Goal: Transaction & Acquisition: Purchase product/service

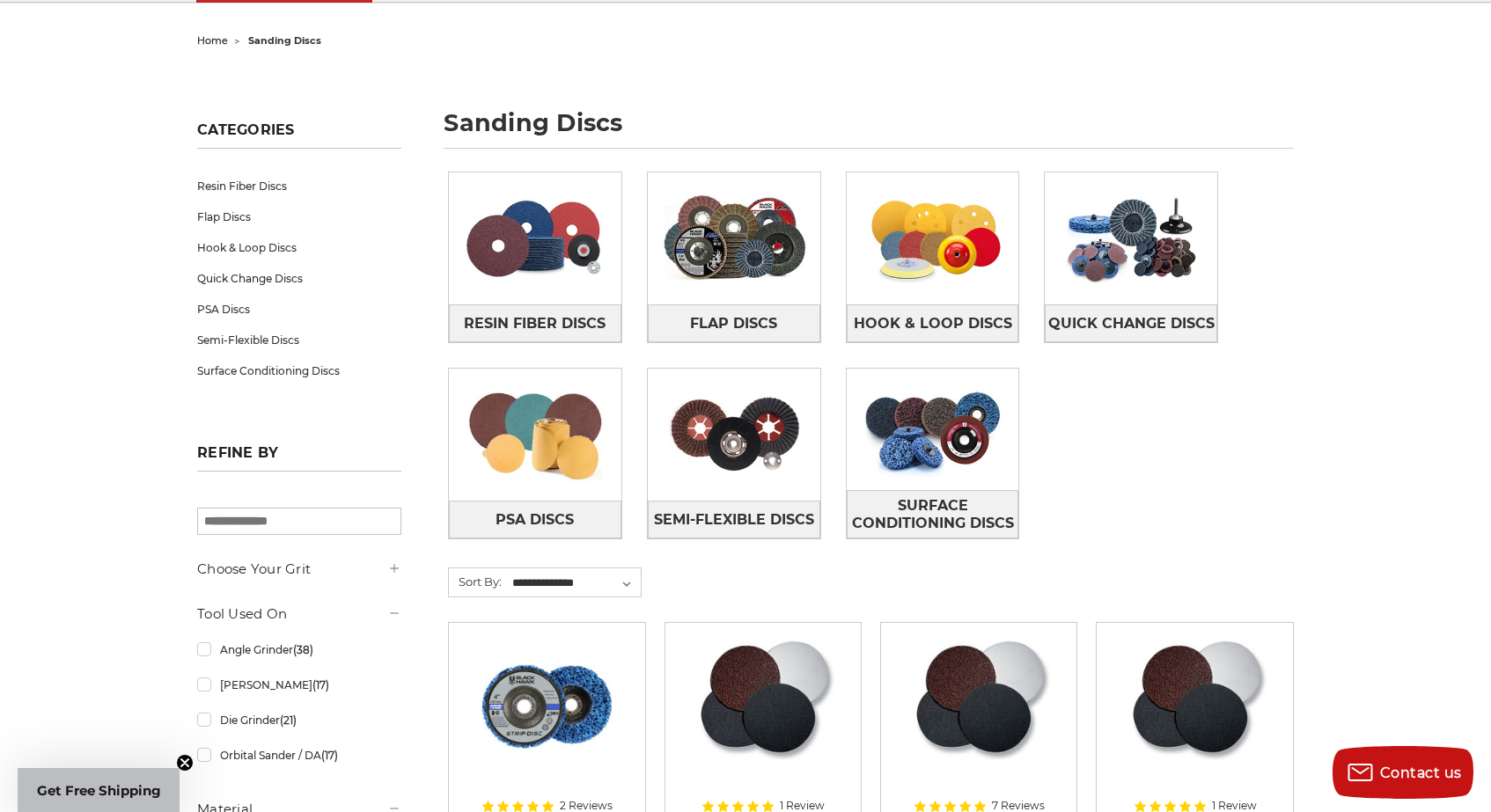
scroll to position [132, 0]
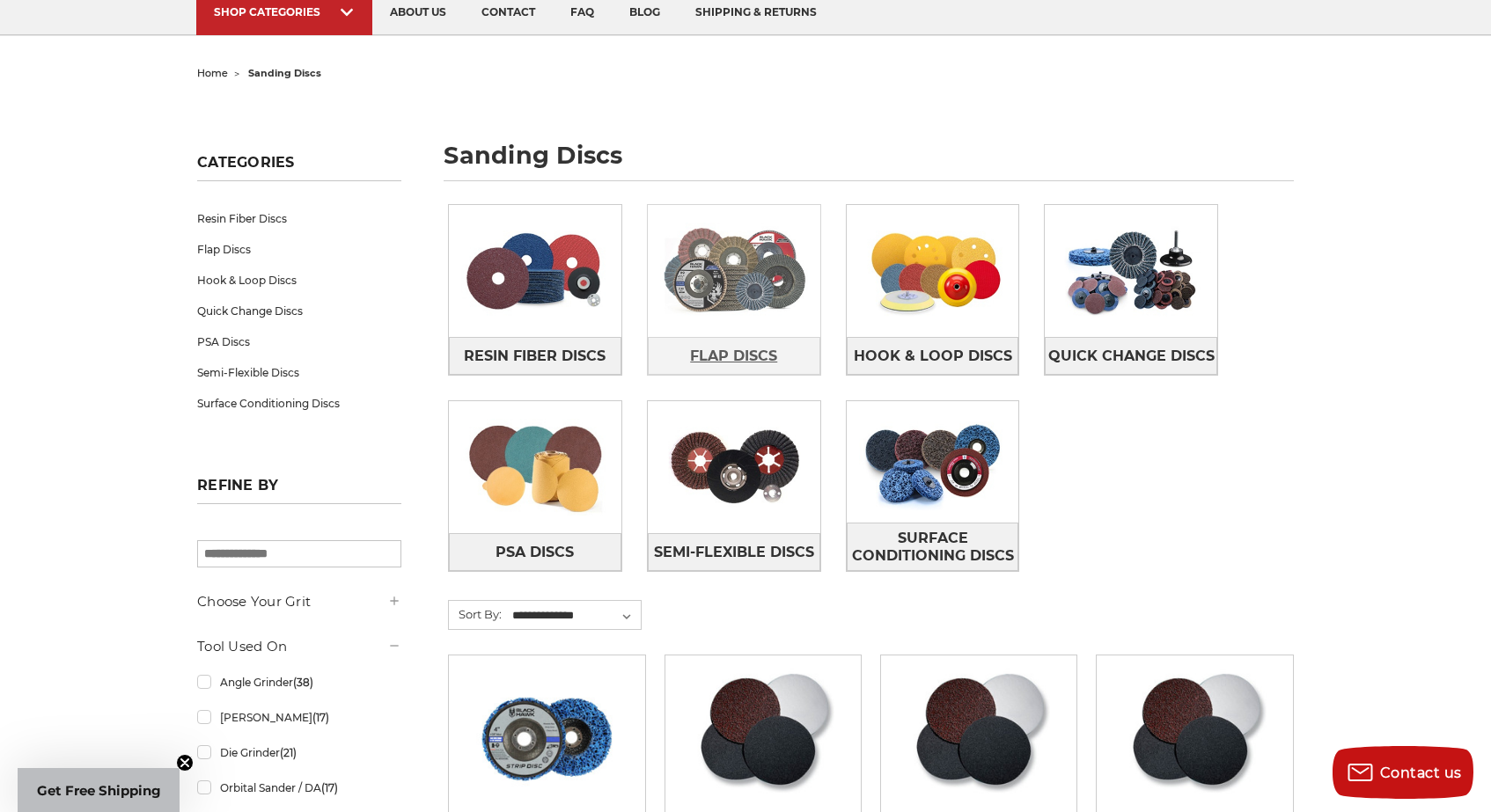
click at [734, 350] on span "Flap Discs" at bounding box center [734, 356] width 87 height 29
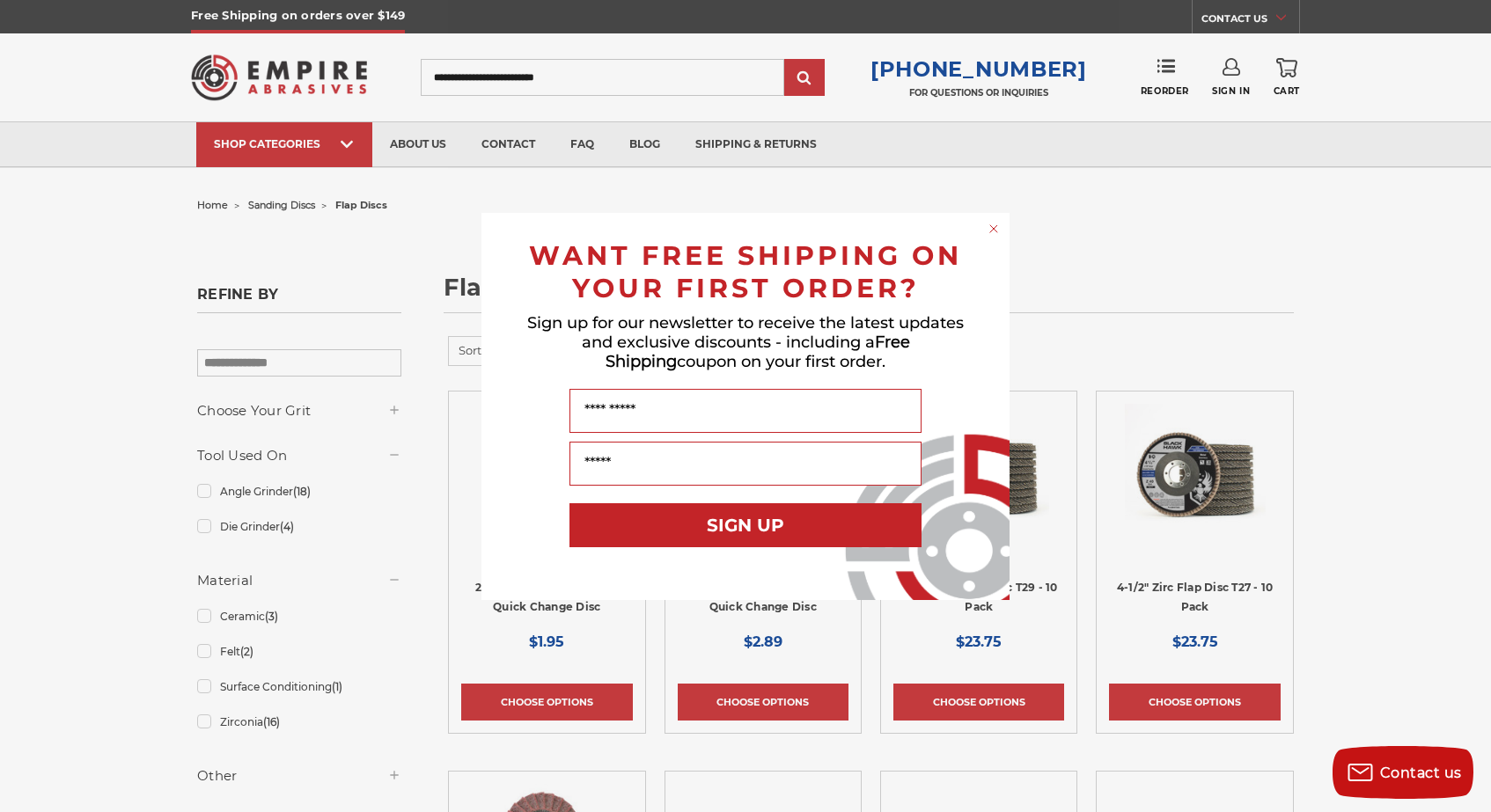
click at [992, 230] on icon "Close dialog" at bounding box center [993, 228] width 7 height 7
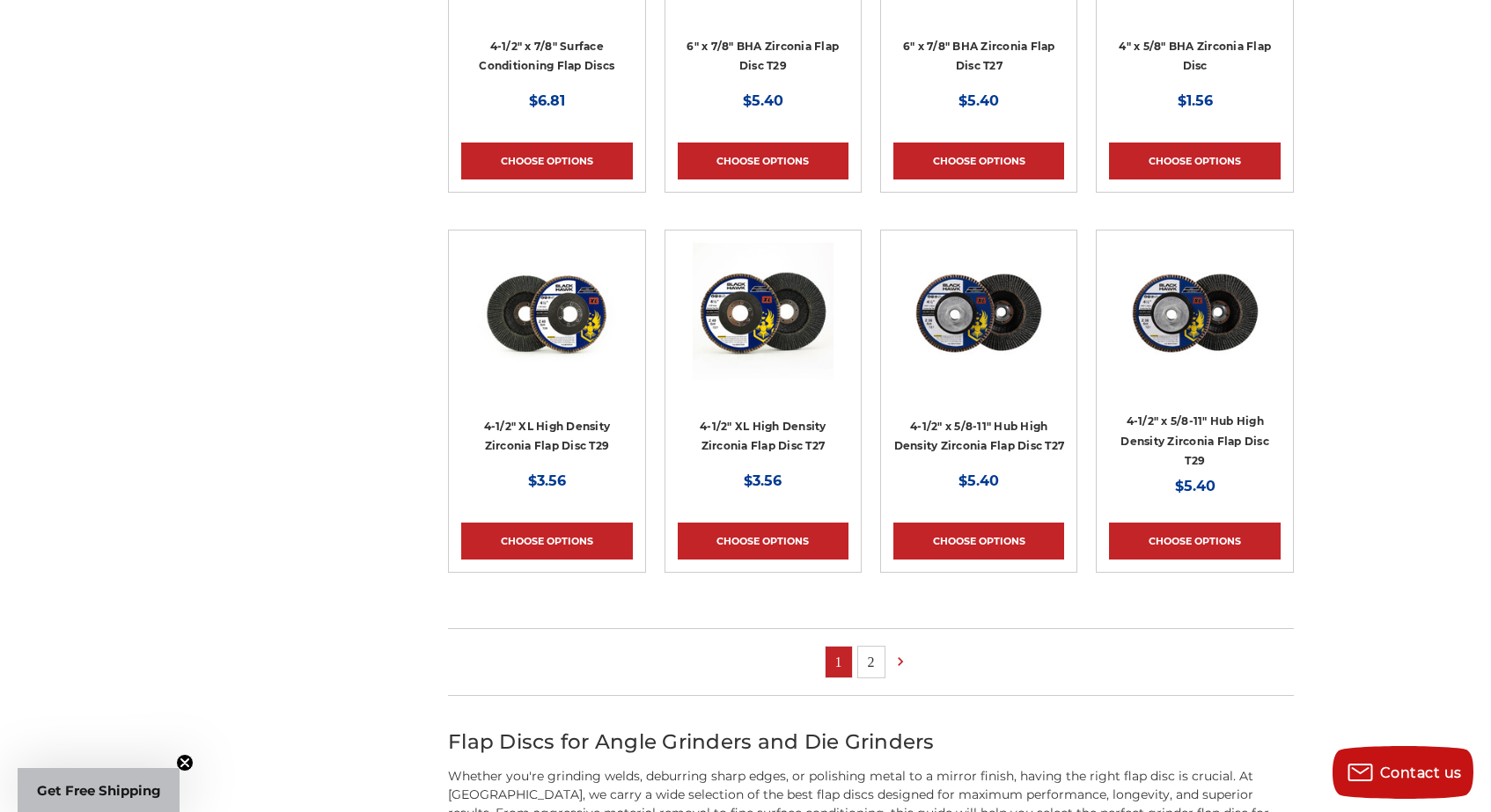
scroll to position [924, 0]
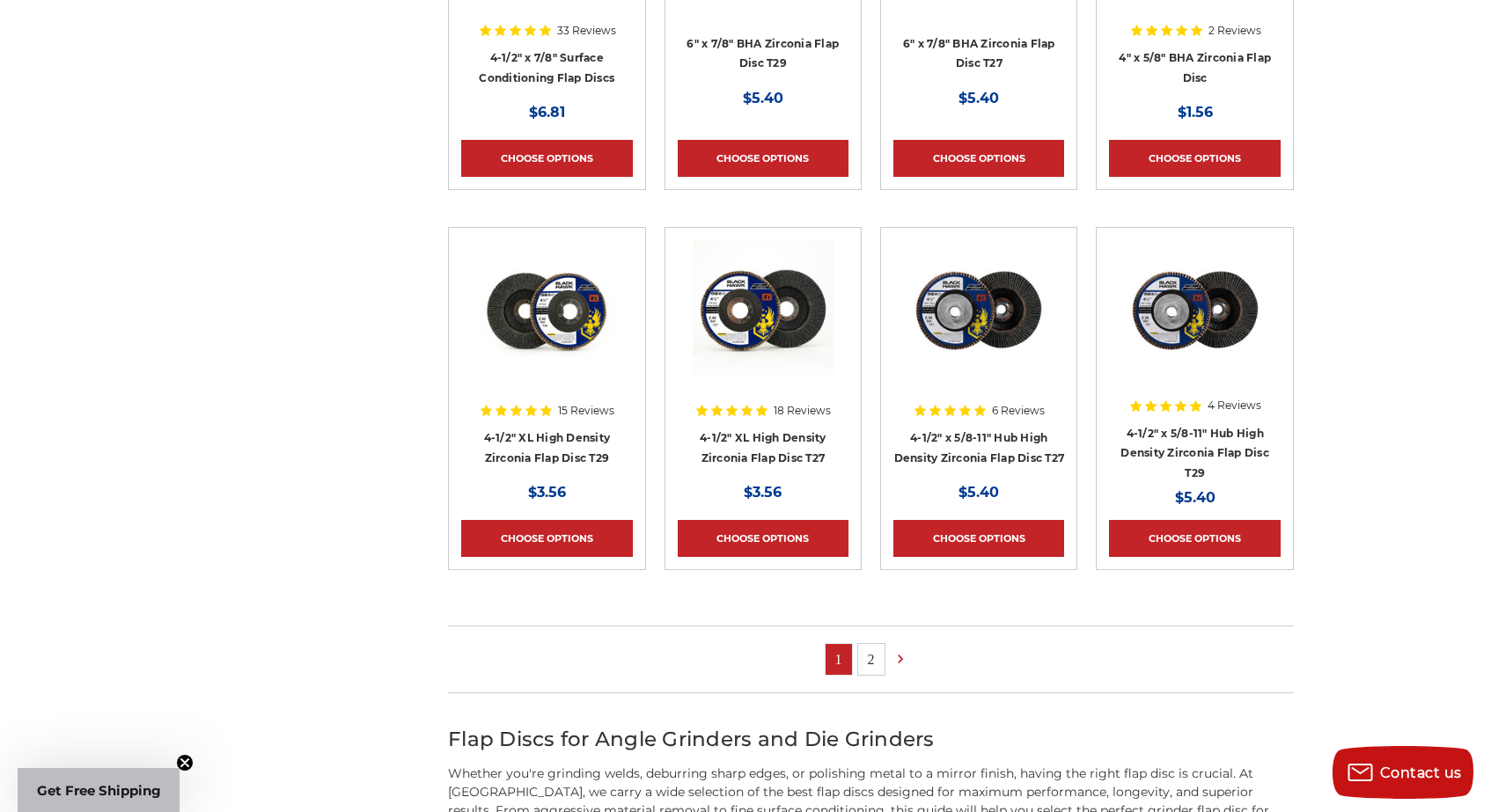
click at [870, 658] on link "2" at bounding box center [871, 659] width 27 height 30
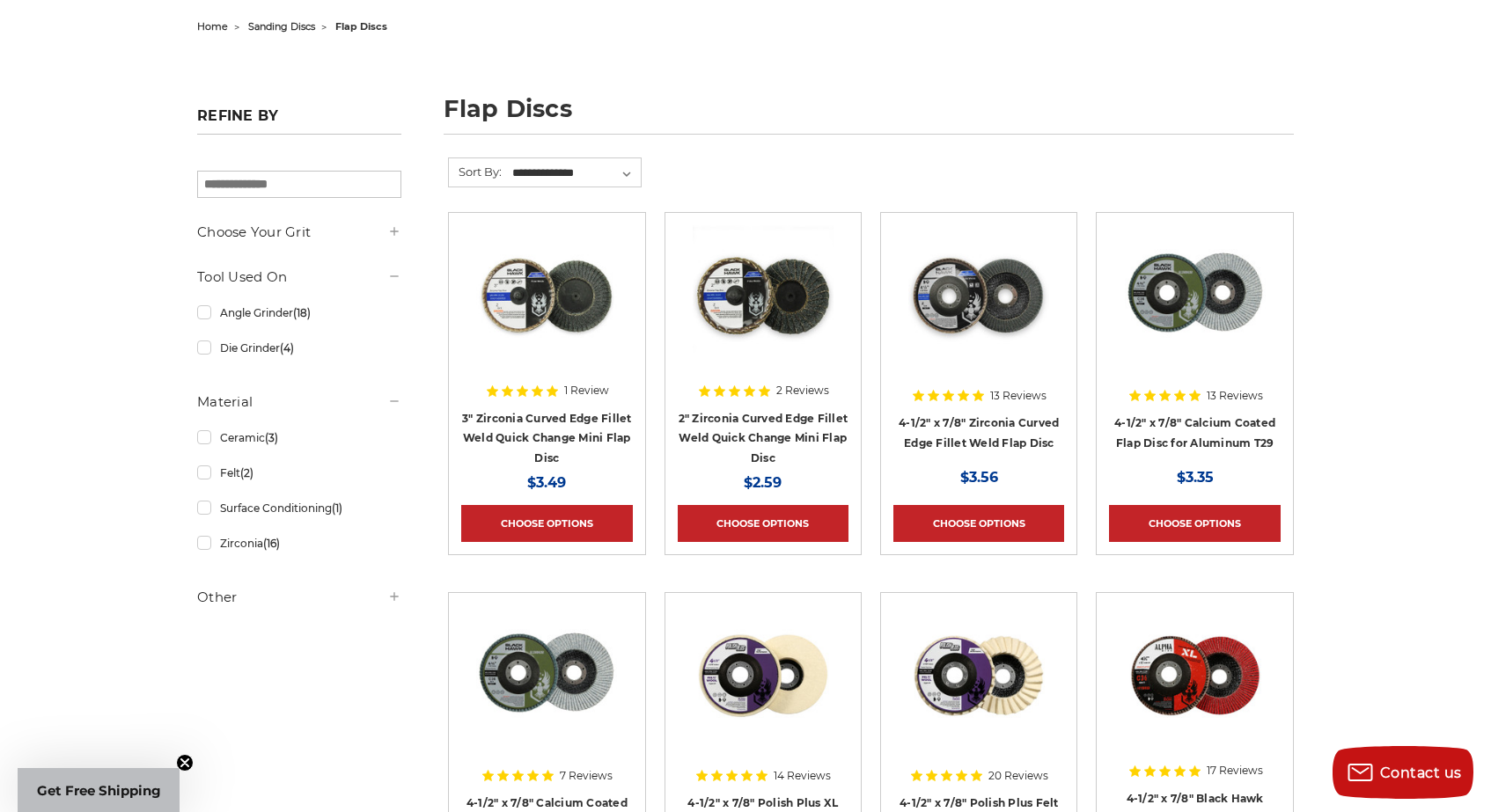
scroll to position [173, 0]
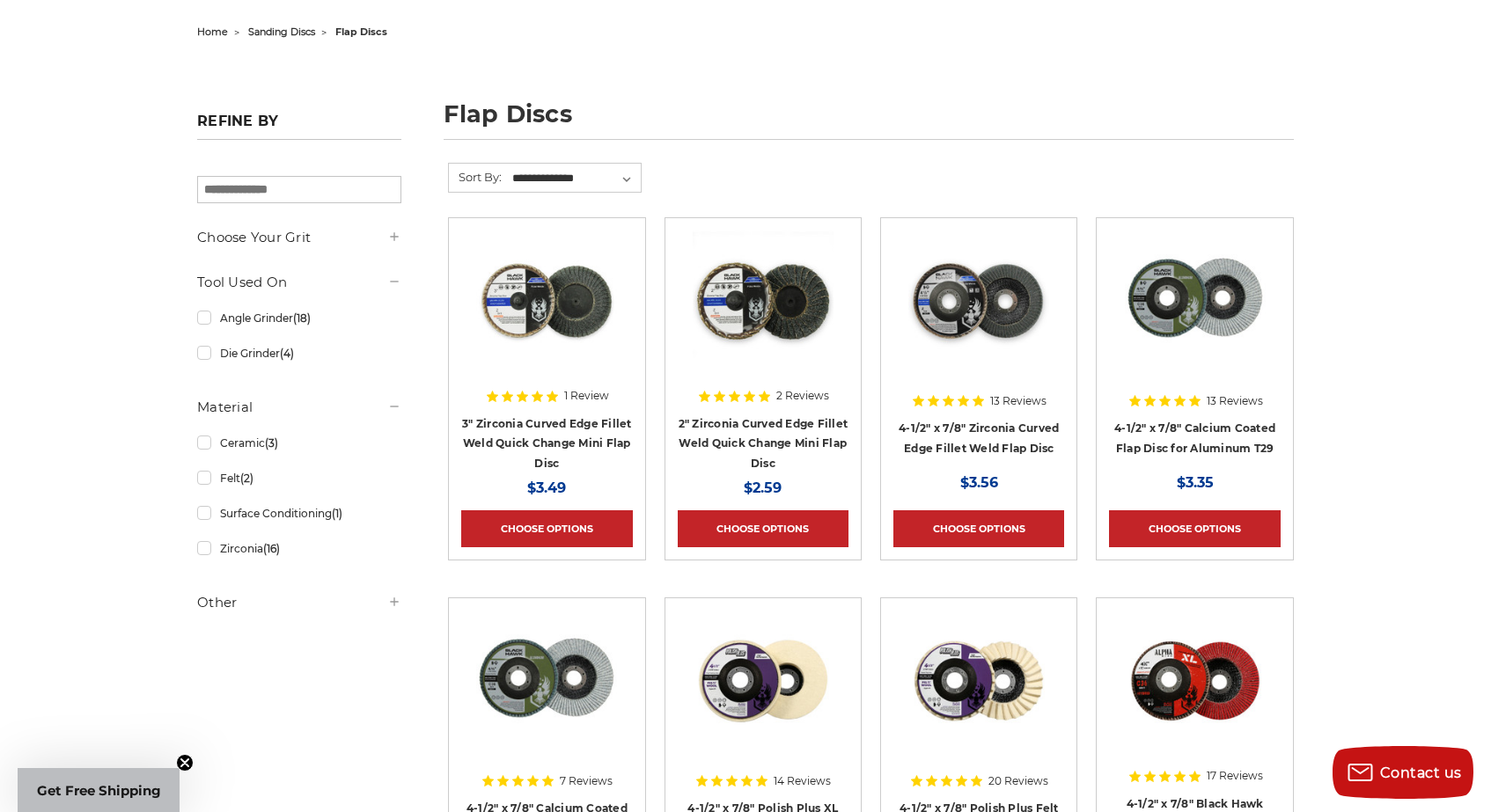
click at [960, 326] on img at bounding box center [978, 300] width 141 height 141
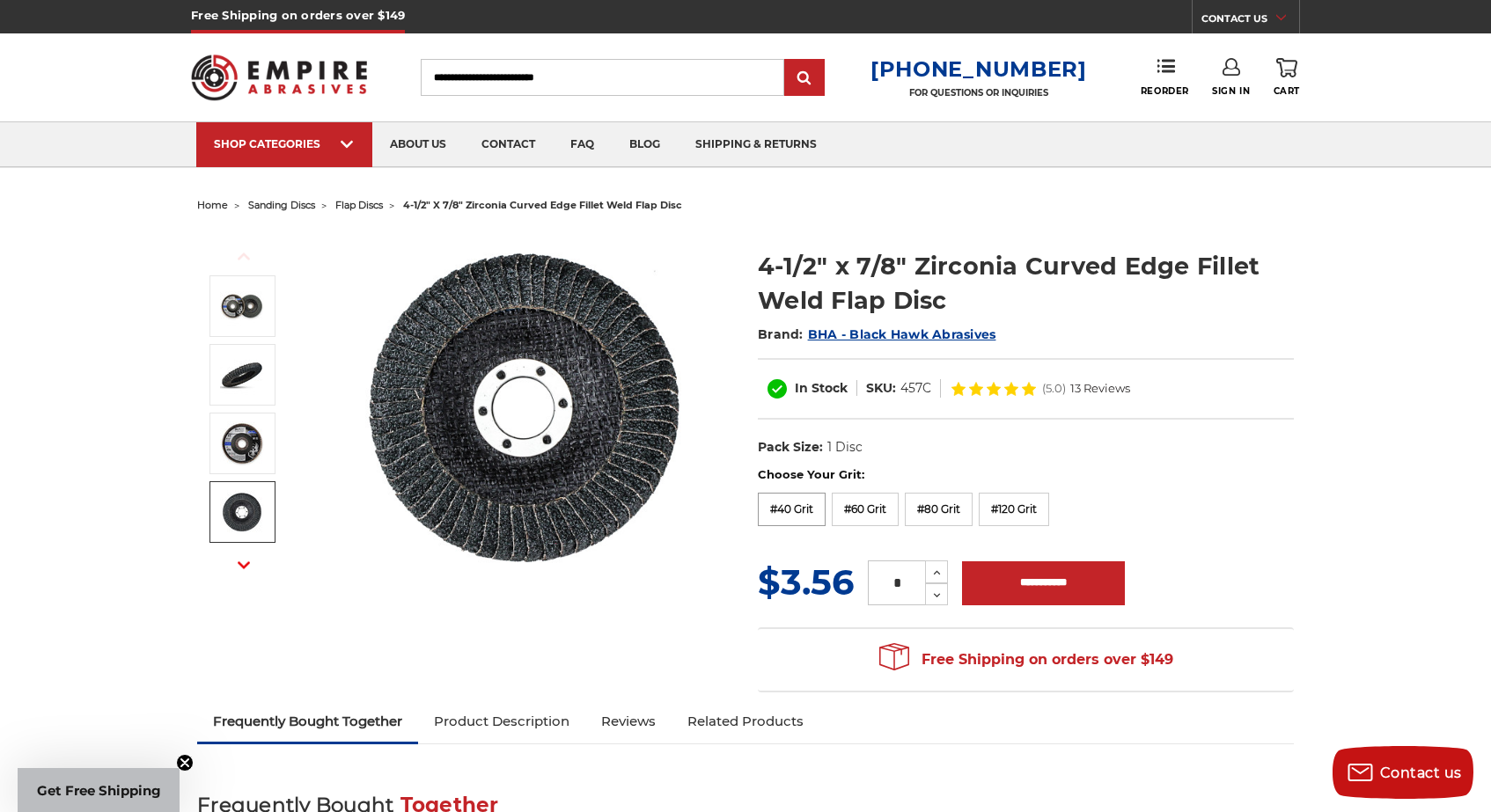
click at [789, 509] on label "#40 Grit" at bounding box center [791, 509] width 68 height 33
